Goal: Information Seeking & Learning: Learn about a topic

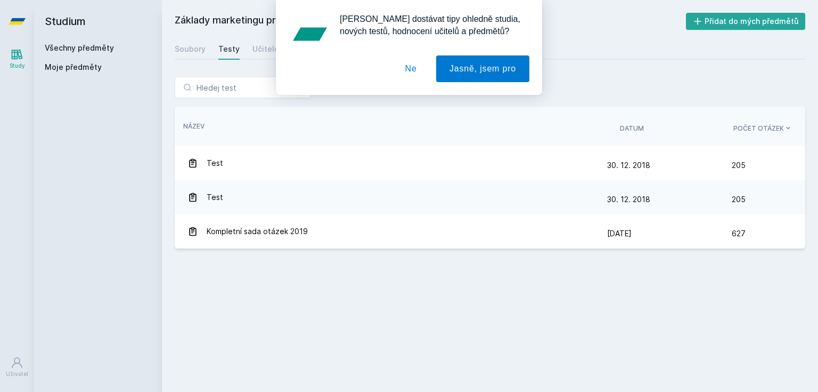
click at [119, 43] on div "Chceš dostávat tipy ohledně studia, nových testů, hodnocení učitelů a předmětů?…" at bounding box center [409, 47] width 818 height 95
click at [109, 46] on div "Chceš dostávat tipy ohledně studia, nových testů, hodnocení učitelů a předmětů?…" at bounding box center [409, 47] width 818 height 95
click at [417, 76] on button "Ne" at bounding box center [411, 68] width 38 height 27
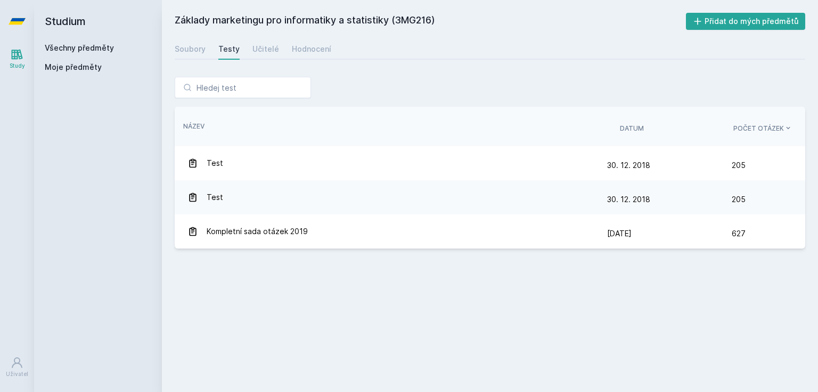
click at [72, 50] on link "Všechny předměty" at bounding box center [79, 47] width 69 height 9
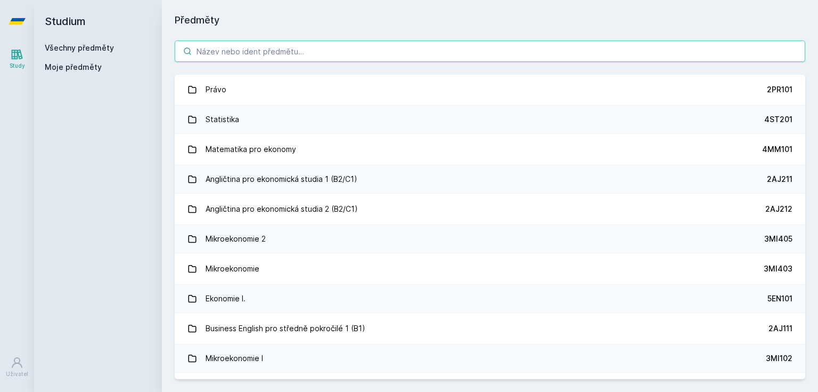
click at [248, 58] on input "search" at bounding box center [490, 50] width 631 height 21
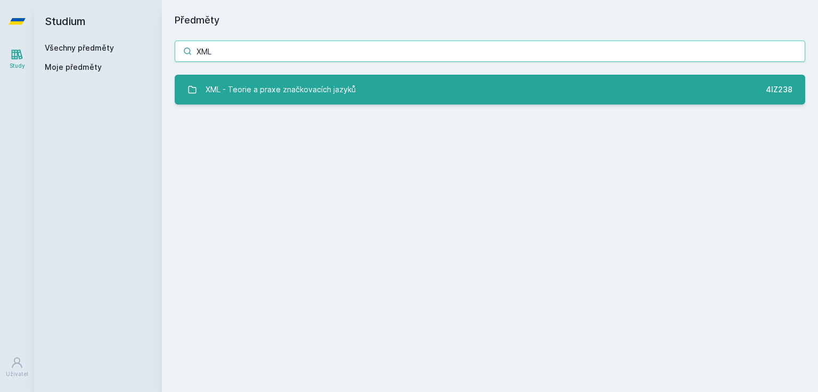
type input "XML"
click at [247, 84] on div "XML - Teorie a praxe značkovacích jazyků" at bounding box center [281, 89] width 150 height 21
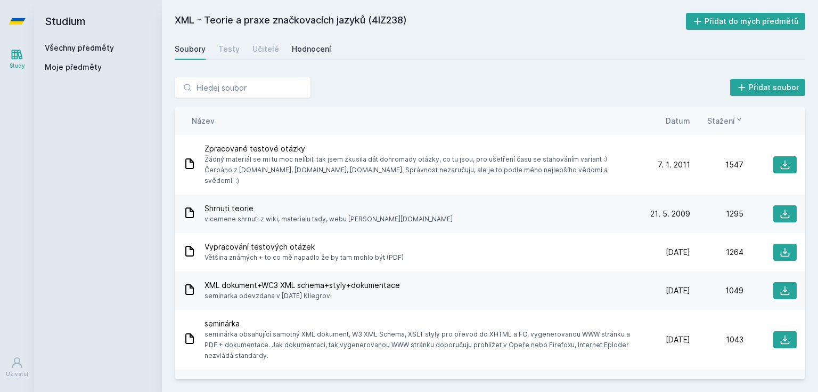
click at [313, 47] on div "Hodnocení" at bounding box center [311, 49] width 39 height 11
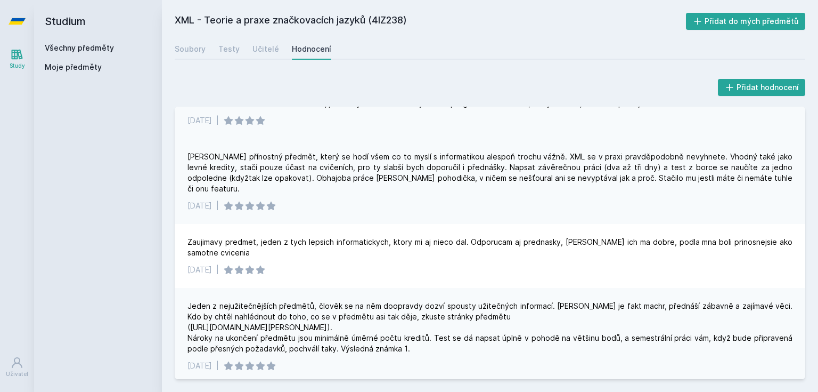
scroll to position [852, 0]
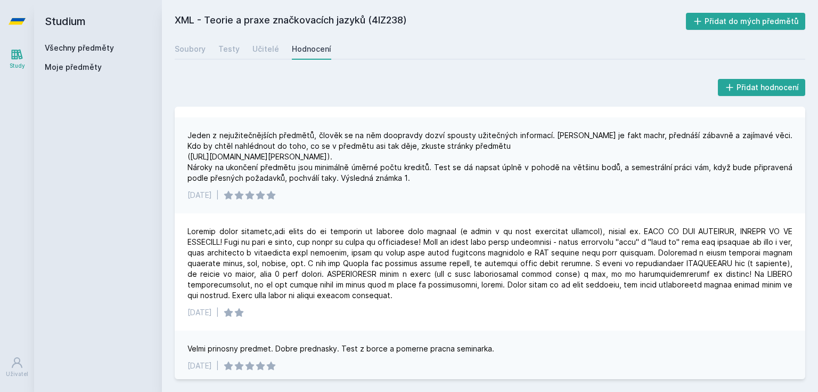
click at [429, 259] on div at bounding box center [490, 263] width 605 height 75
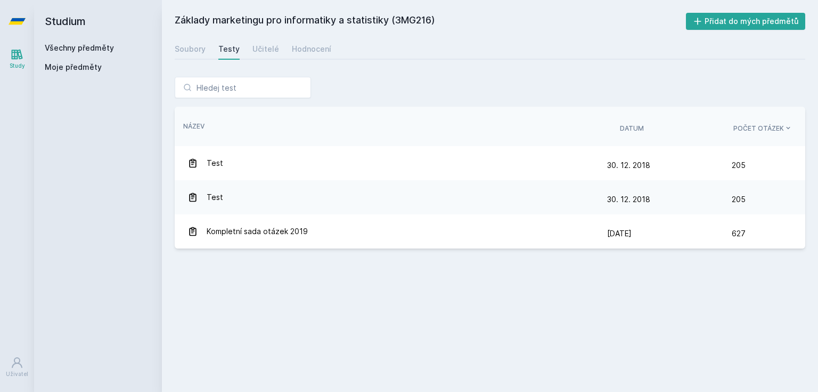
click at [111, 45] on div "Všechny předměty" at bounding box center [98, 48] width 107 height 11
click at [111, 45] on link "Všechny předměty" at bounding box center [79, 47] width 69 height 9
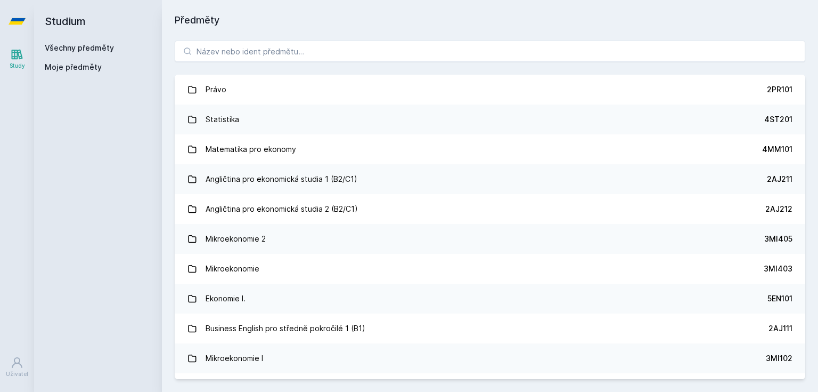
click at [102, 44] on link "Všechny předměty" at bounding box center [79, 47] width 69 height 9
click at [247, 49] on input "search" at bounding box center [490, 50] width 631 height 21
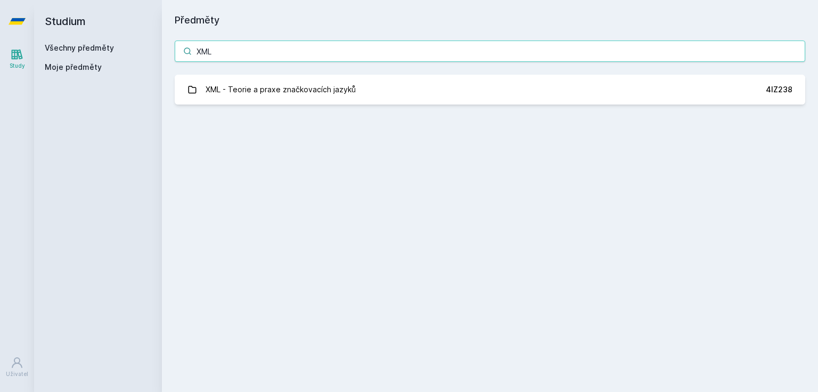
type input "XML"
click at [406, 68] on div "XML XML - Teorie a praxe značkovacích jazyků 4IZ238 Jejda, něco se pokazilo." at bounding box center [490, 73] width 656 height 90
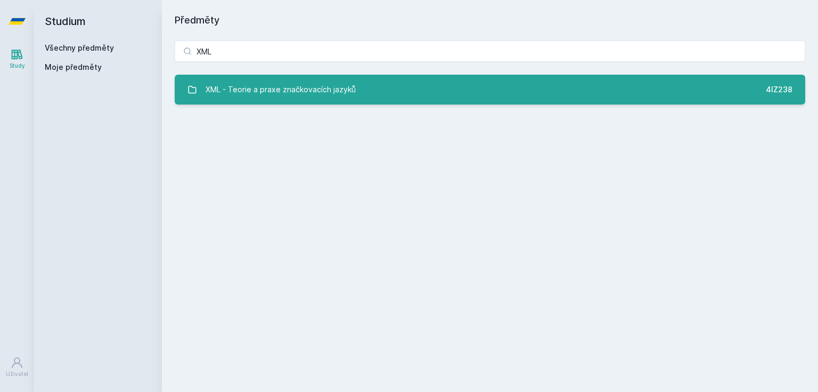
click at [405, 79] on link "XML - Teorie a praxe značkovacích jazyků 4IZ238" at bounding box center [490, 90] width 631 height 30
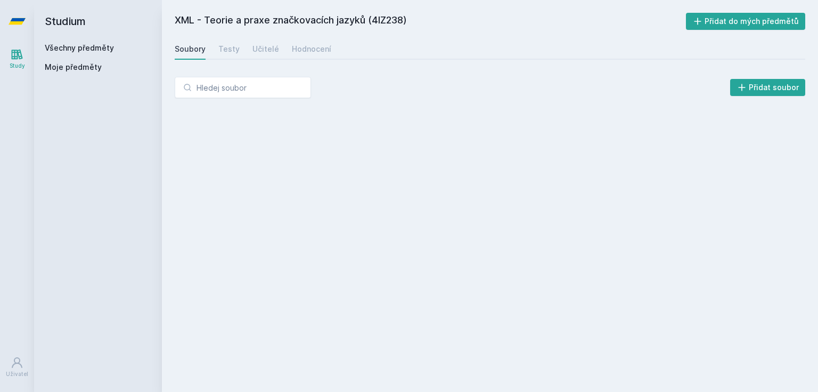
click at [286, 51] on div "Soubory Testy Učitelé Hodnocení" at bounding box center [490, 48] width 631 height 21
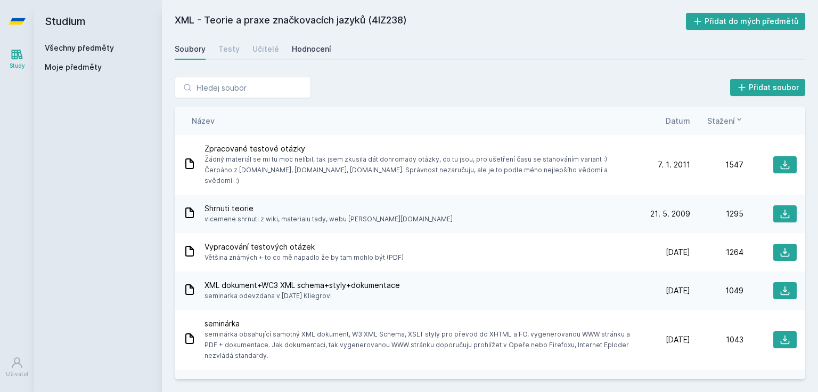
click at [296, 39] on div "XML - Teorie a praxe značkovacích jazyků (4IZ238) Přidat do mých předmětů [GEOG…" at bounding box center [490, 196] width 631 height 366
click at [324, 47] on div "Hodnocení" at bounding box center [311, 49] width 39 height 11
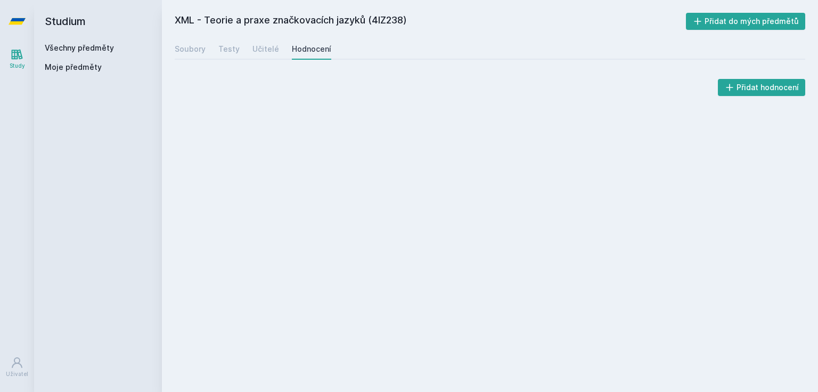
click at [411, 43] on div "Soubory Testy Učitelé Hodnocení" at bounding box center [490, 48] width 631 height 21
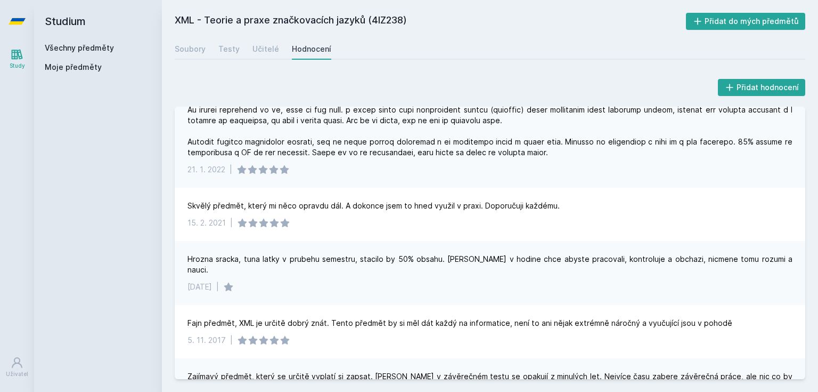
scroll to position [213, 0]
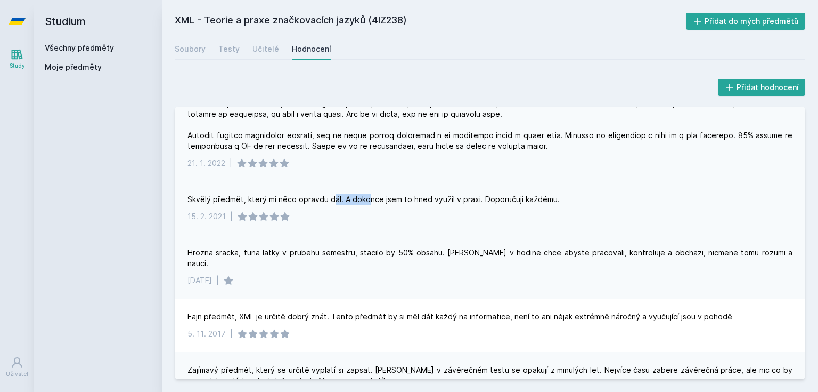
drag, startPoint x: 330, startPoint y: 205, endPoint x: 367, endPoint y: 200, distance: 37.1
click at [367, 200] on div "Skvělý předmět, který mi něco opravdu dál. A dokonce jsem to hned využil v prax…" at bounding box center [490, 207] width 631 height 53
click at [367, 200] on div "Skvělý předmět, který mi něco opravdu dál. A dokonce jsem to hned využil v prax…" at bounding box center [374, 199] width 372 height 11
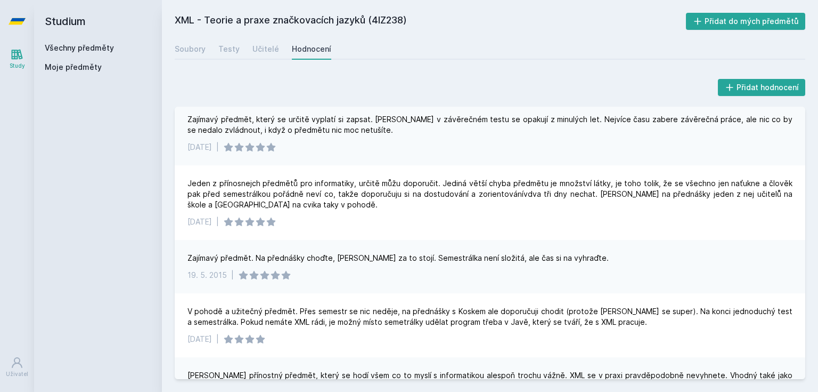
scroll to position [597, 0]
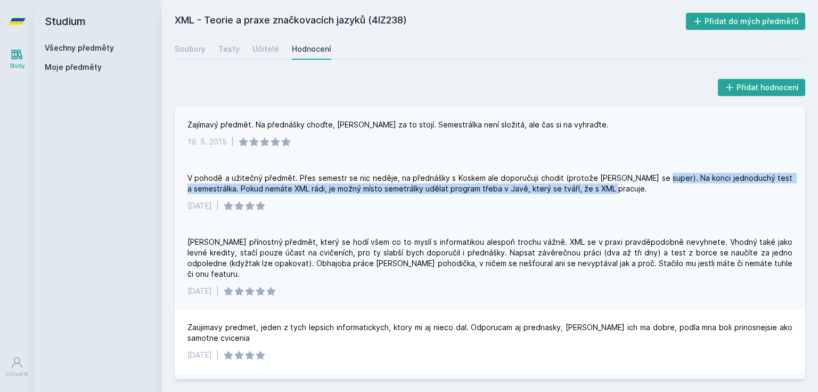
drag, startPoint x: 622, startPoint y: 176, endPoint x: 687, endPoint y: 168, distance: 65.5
click at [687, 173] on div "V pohodě a užitečný předmět. Přes semestr se nic neděje, na přednášky s Koskem …" at bounding box center [490, 183] width 605 height 21
